Goal: Task Accomplishment & Management: Complete application form

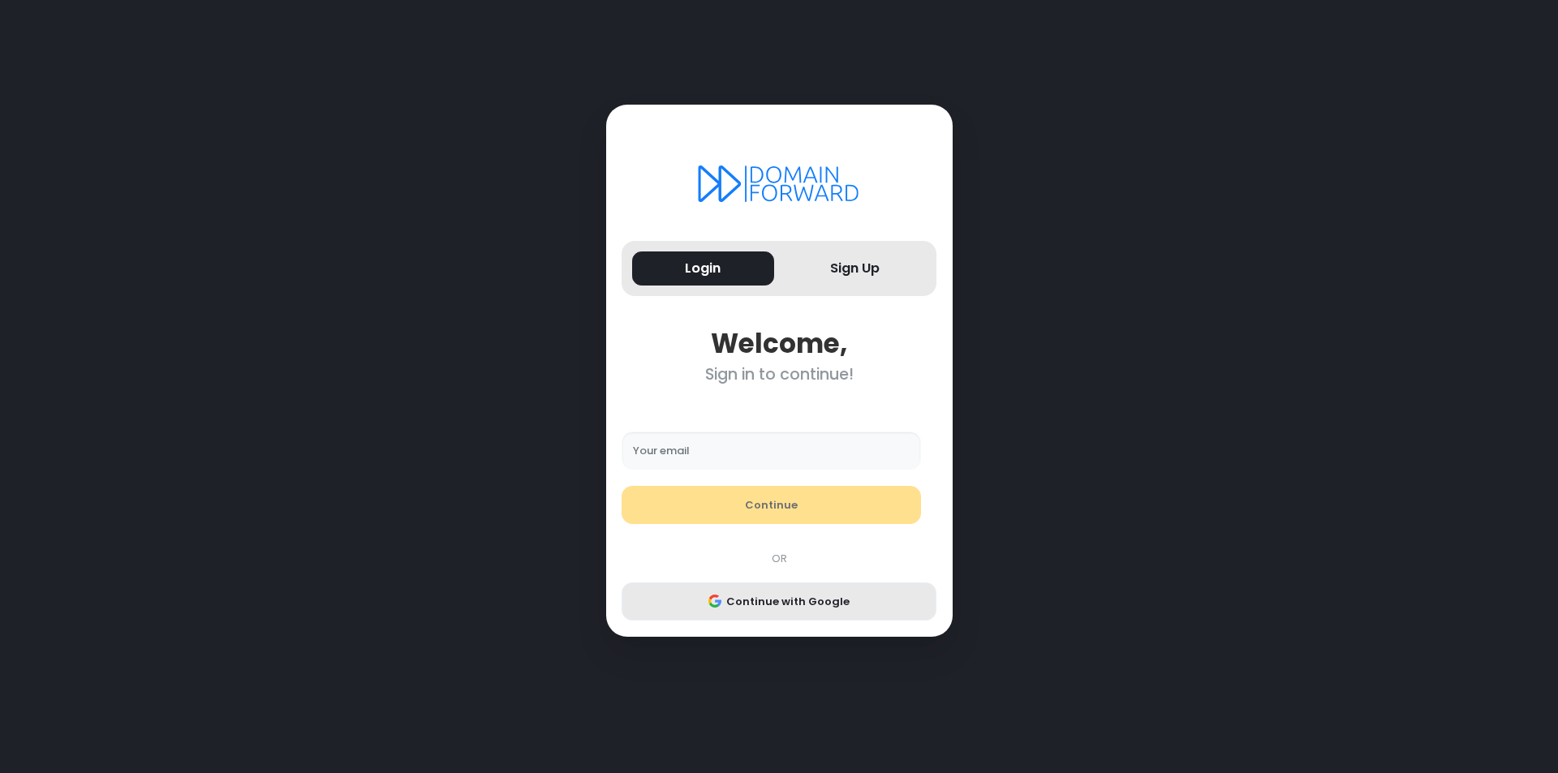
click at [786, 597] on button "Continue with Google" at bounding box center [779, 602] width 315 height 39
